Goal: Find specific fact: Find specific fact

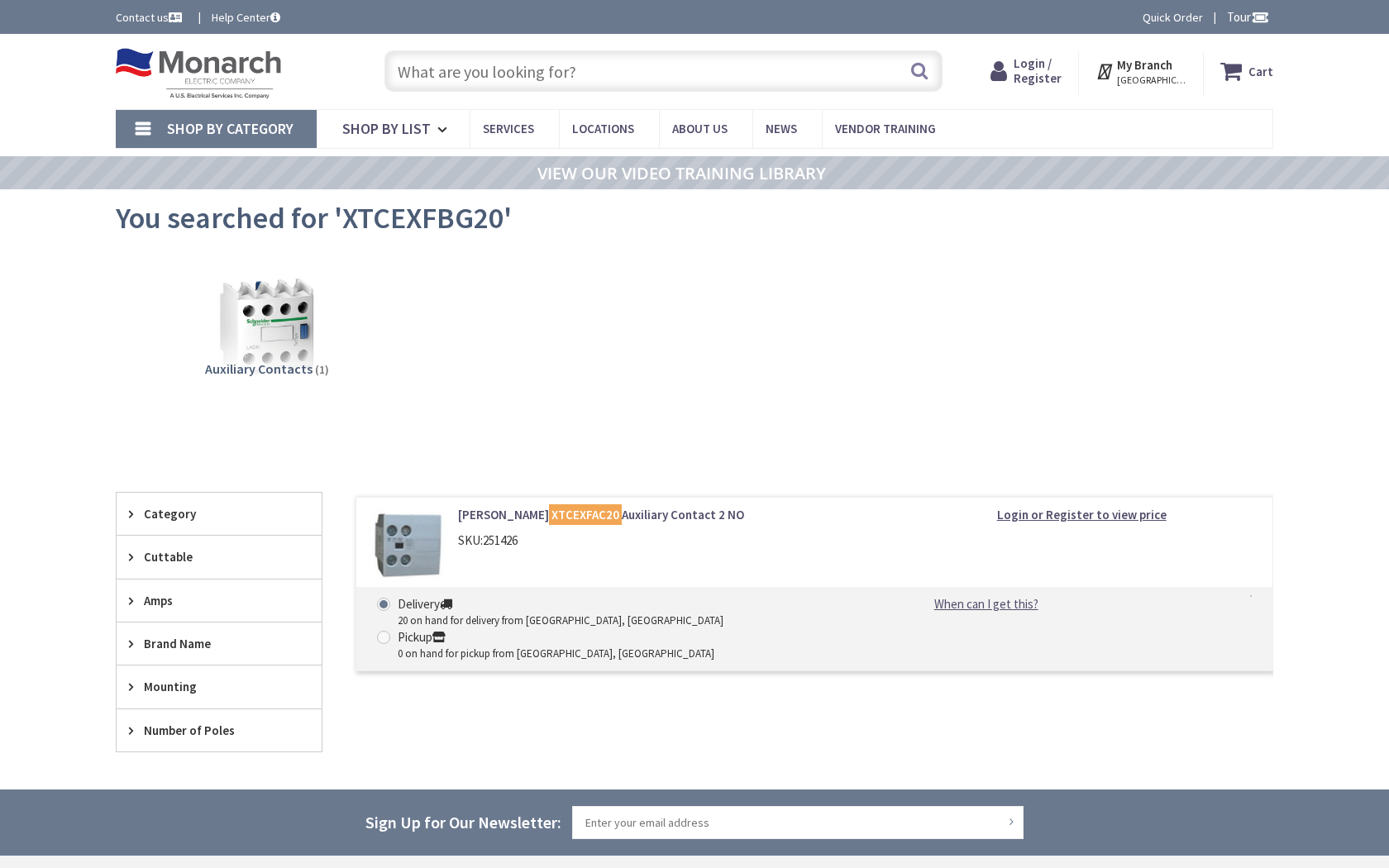
type input "[PERSON_NAME][GEOGRAPHIC_DATA], [STREET_ADDRESS][PERSON_NAME]"
